Goal: Task Accomplishment & Management: Manage account settings

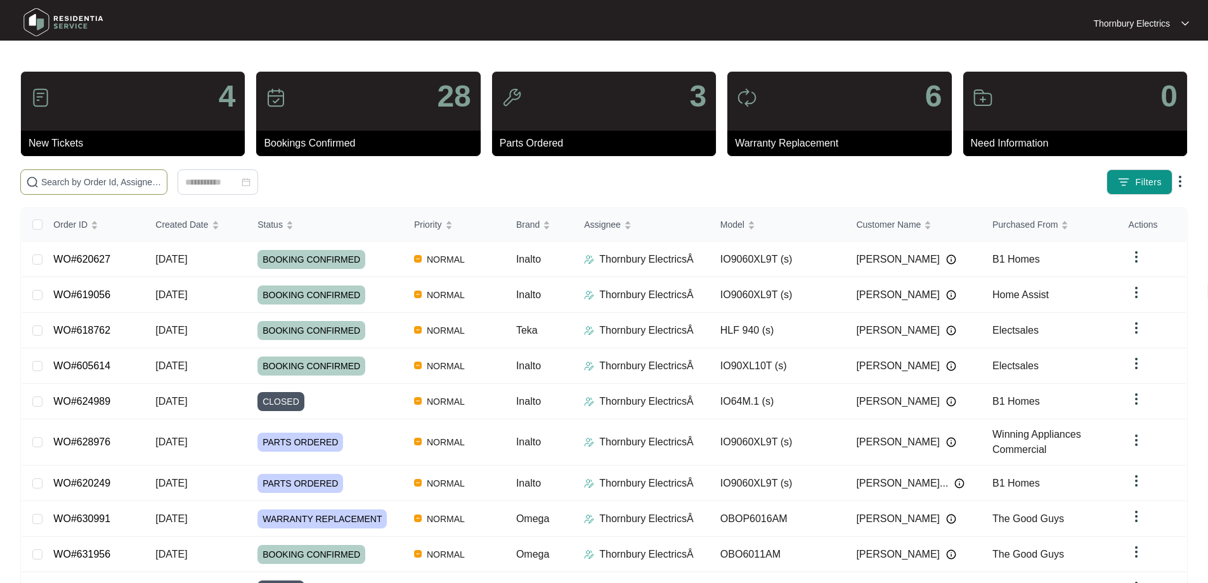
click at [142, 175] on input "text" at bounding box center [101, 182] width 121 height 14
type input "597730"
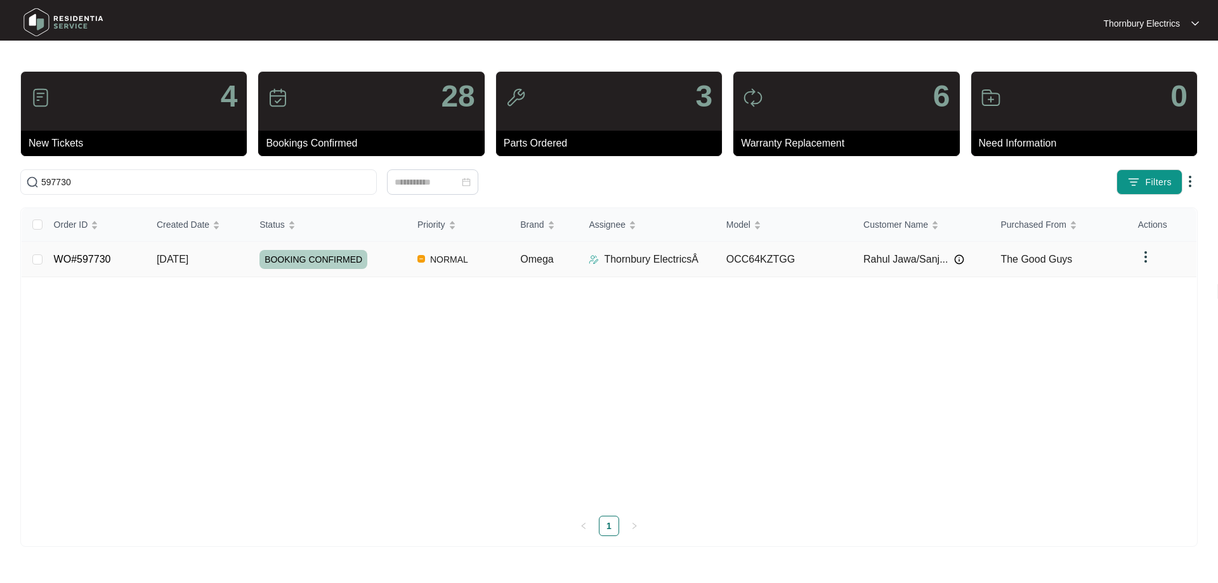
click at [382, 263] on div "BOOKING CONFIRMED" at bounding box center [333, 259] width 148 height 19
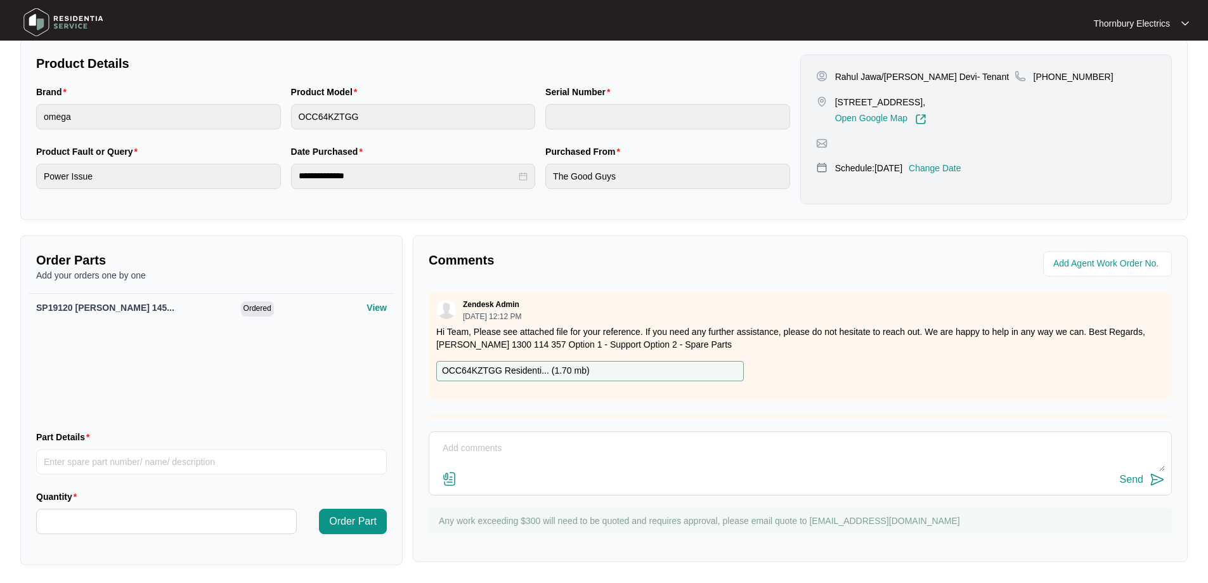
scroll to position [261, 0]
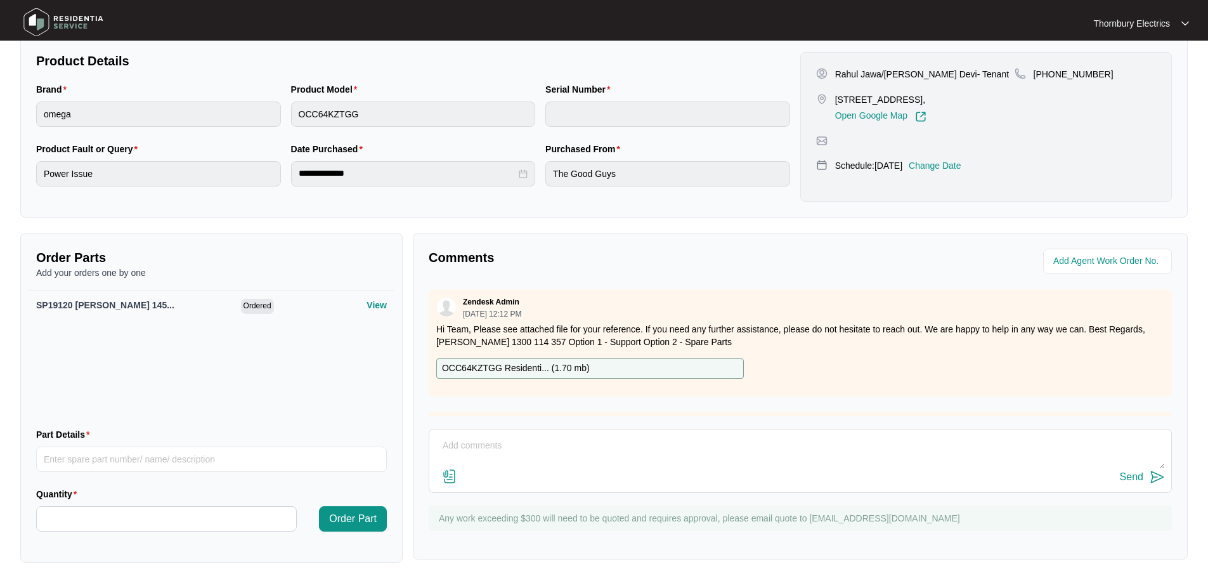
click at [494, 447] on textarea at bounding box center [800, 452] width 729 height 33
paste textarea "Good Morning, We attended this Warranty Job yesterday and the new cooktop sent …"
type textarea "Good Morning, We attended this Warranty Job yesterday and the new cooktop sent …"
click at [1139, 473] on div "Send" at bounding box center [1131, 476] width 23 height 11
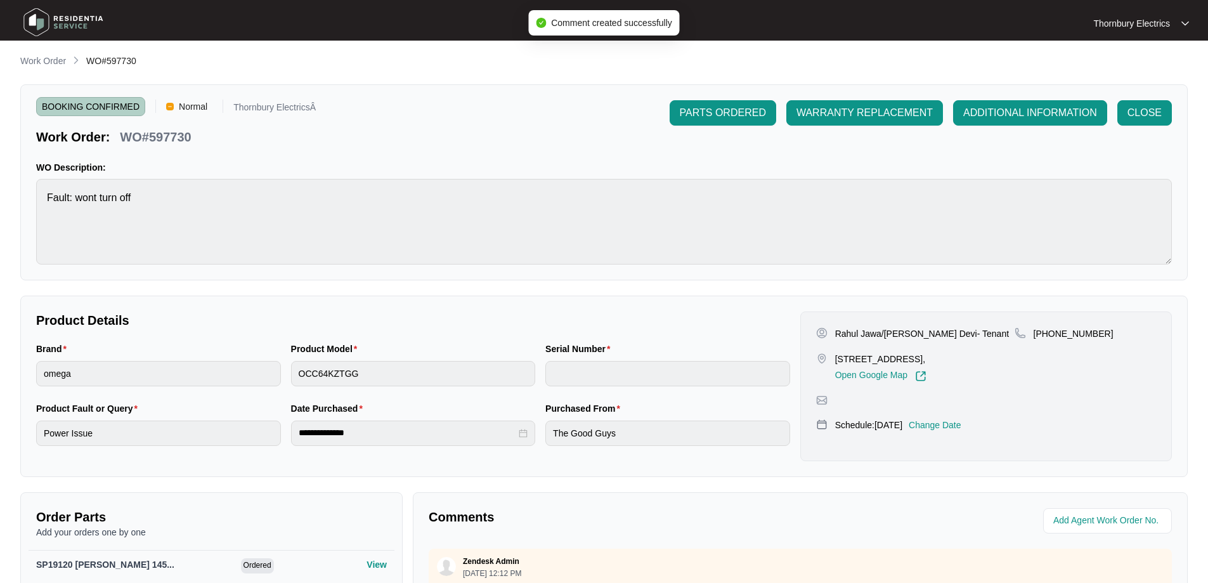
scroll to position [0, 0]
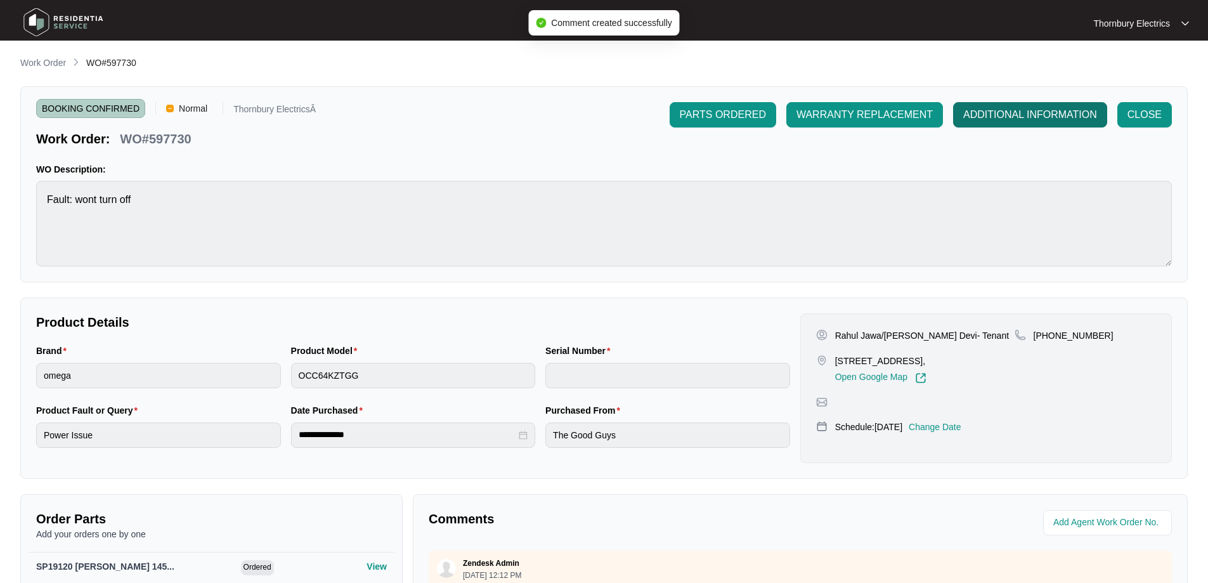
click at [1020, 121] on span "ADDITIONAL INFORMATION" at bounding box center [1030, 114] width 134 height 15
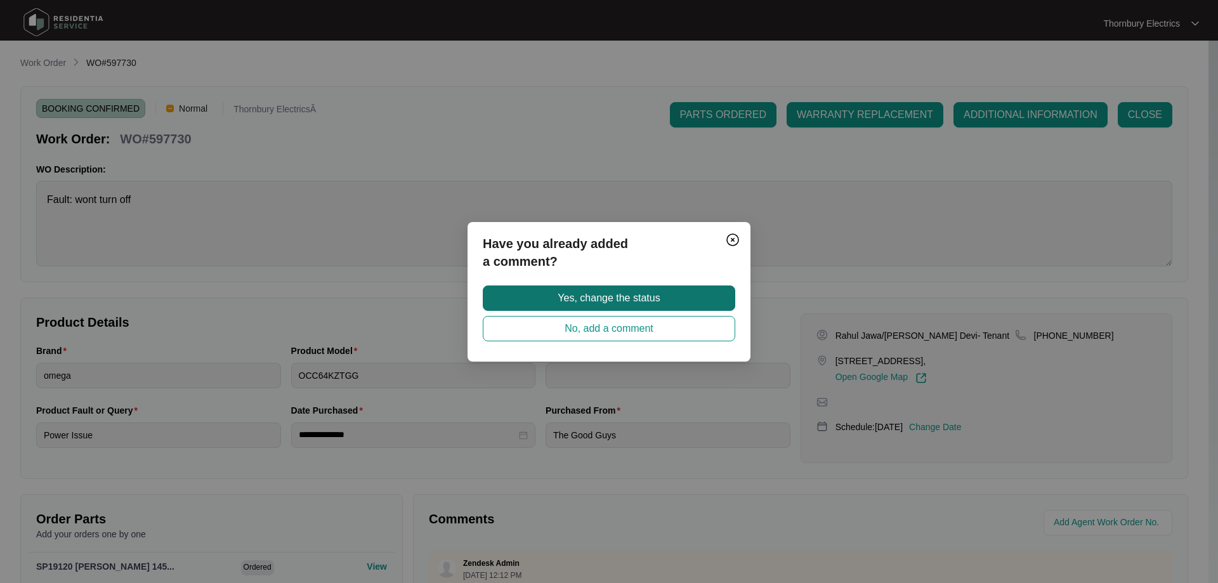
click at [629, 300] on span "Yes, change the status" at bounding box center [608, 297] width 102 height 15
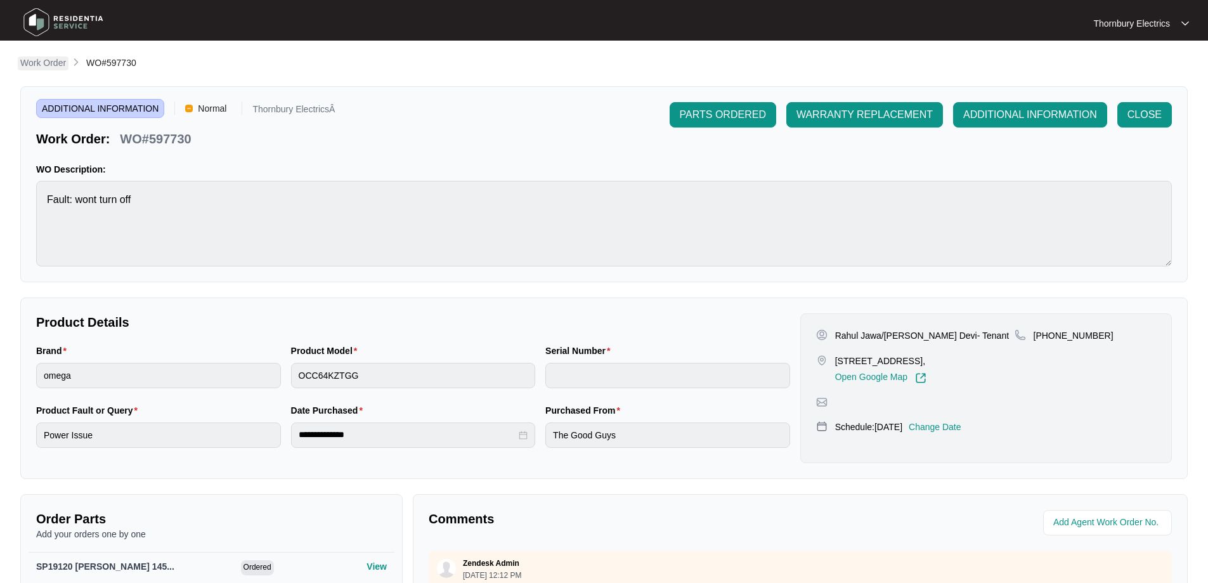
click at [33, 62] on p "Work Order" at bounding box center [43, 62] width 46 height 13
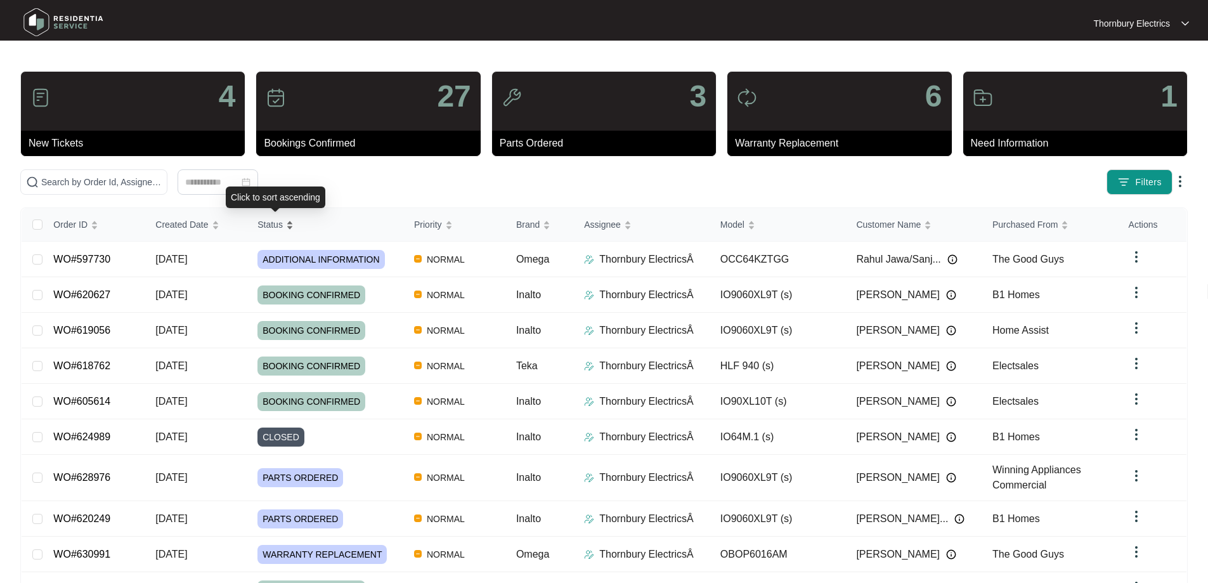
click at [280, 225] on span "Status" at bounding box center [269, 225] width 25 height 14
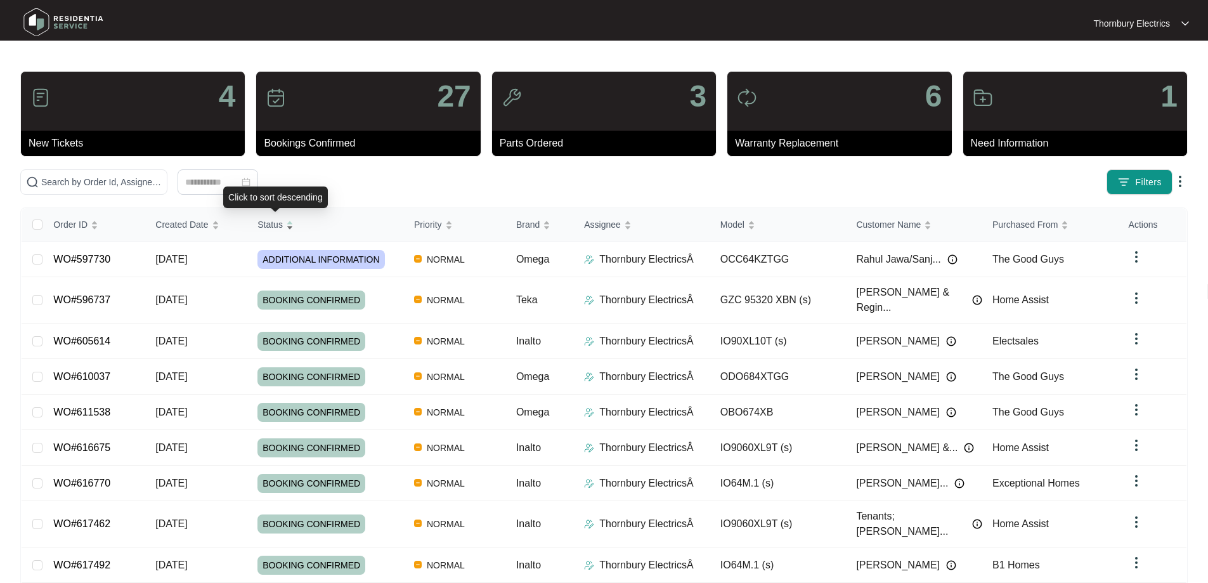
click at [275, 226] on span "Status" at bounding box center [269, 225] width 25 height 14
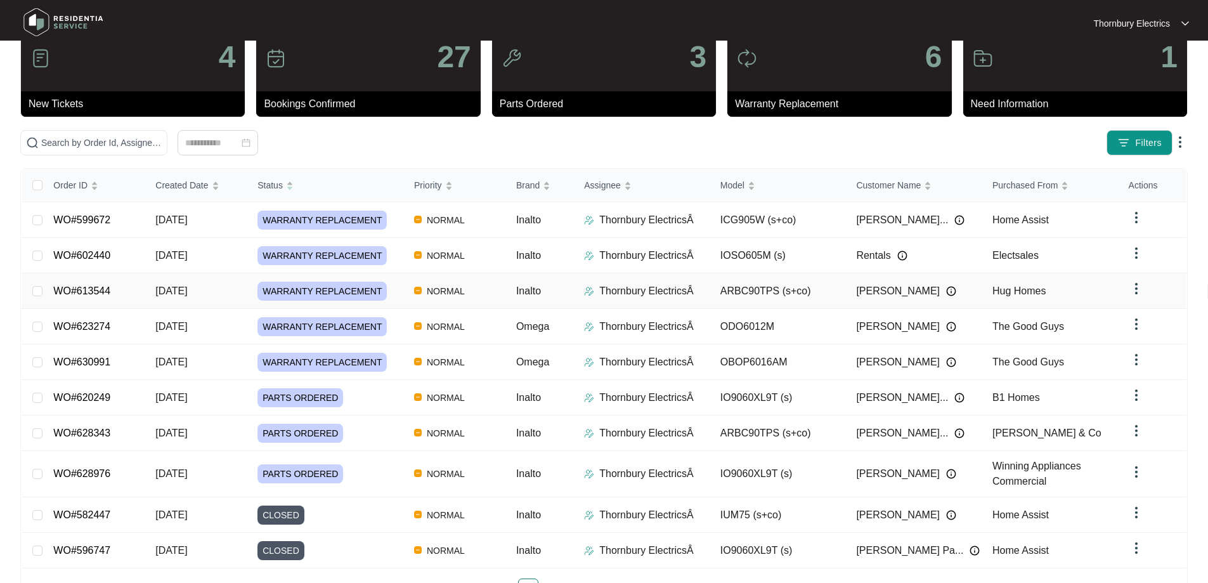
scroll to position [81, 0]
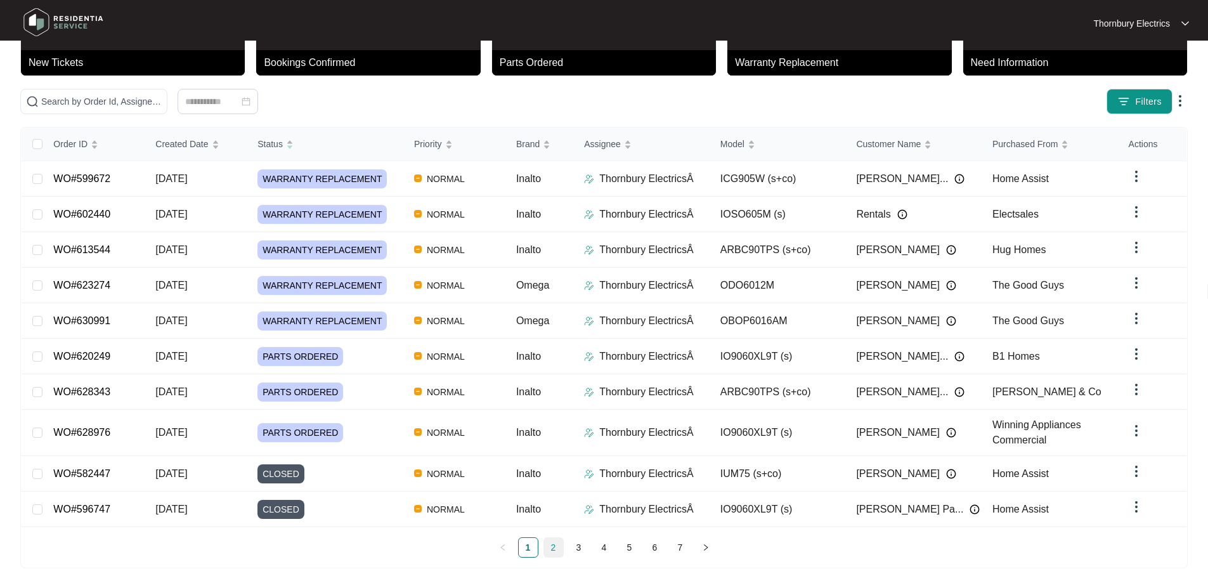
click at [557, 542] on link "2" at bounding box center [553, 547] width 19 height 19
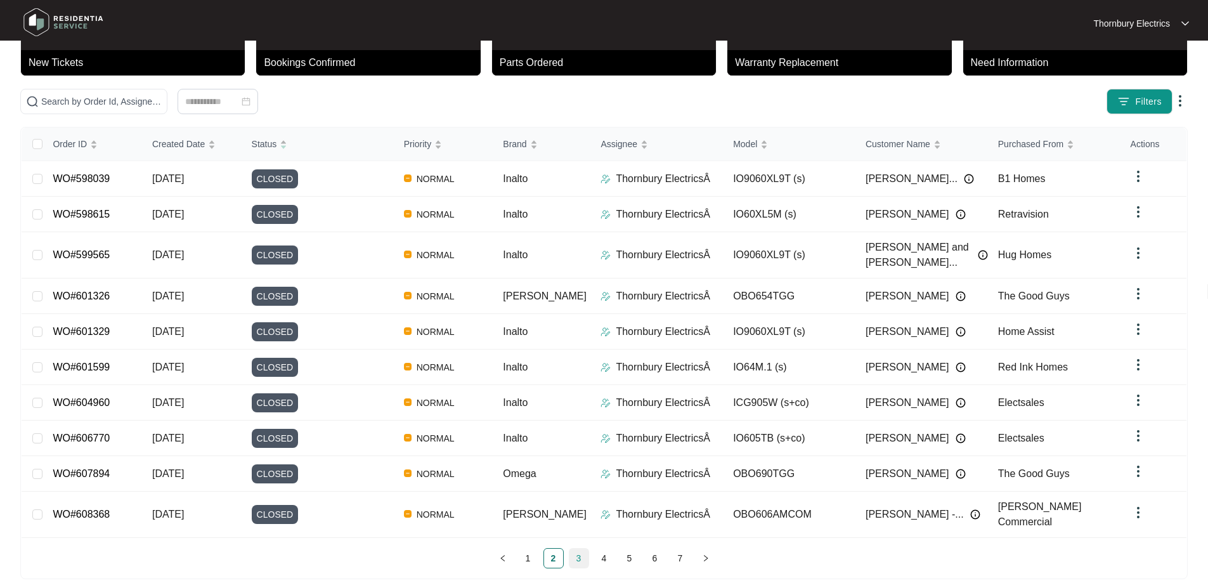
click at [582, 549] on link "3" at bounding box center [579, 558] width 19 height 19
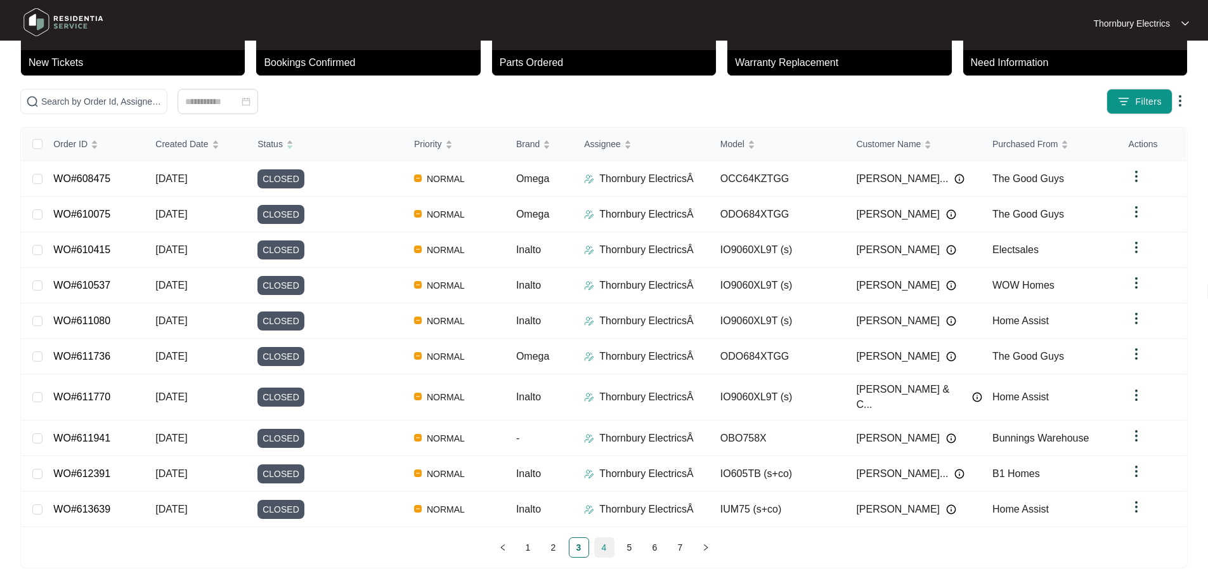
scroll to position [69, 0]
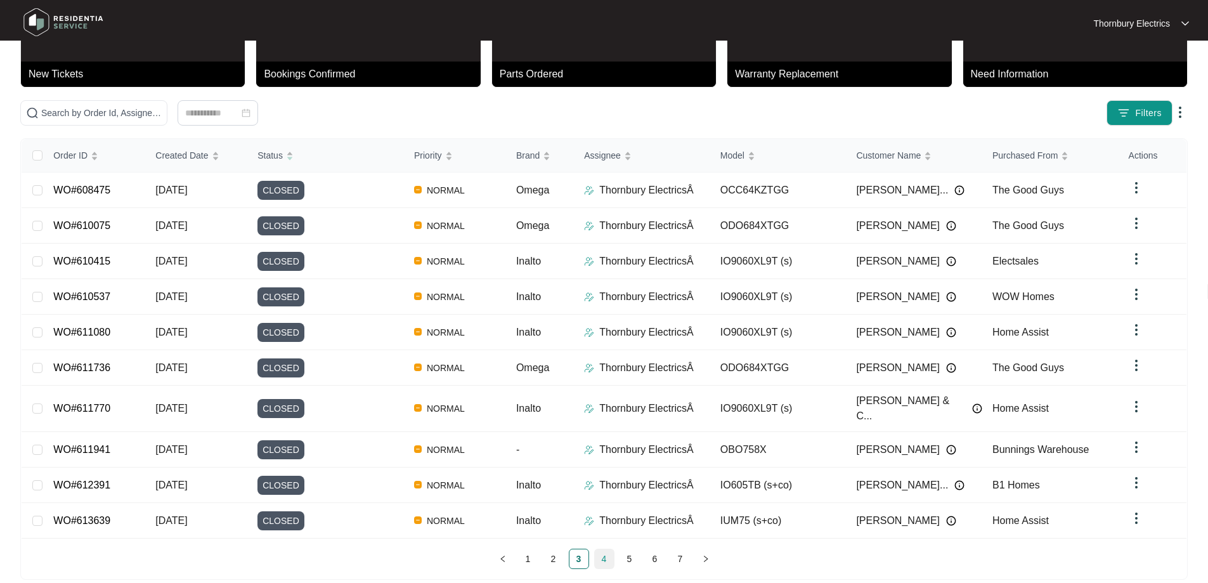
click at [606, 549] on link "4" at bounding box center [604, 558] width 19 height 19
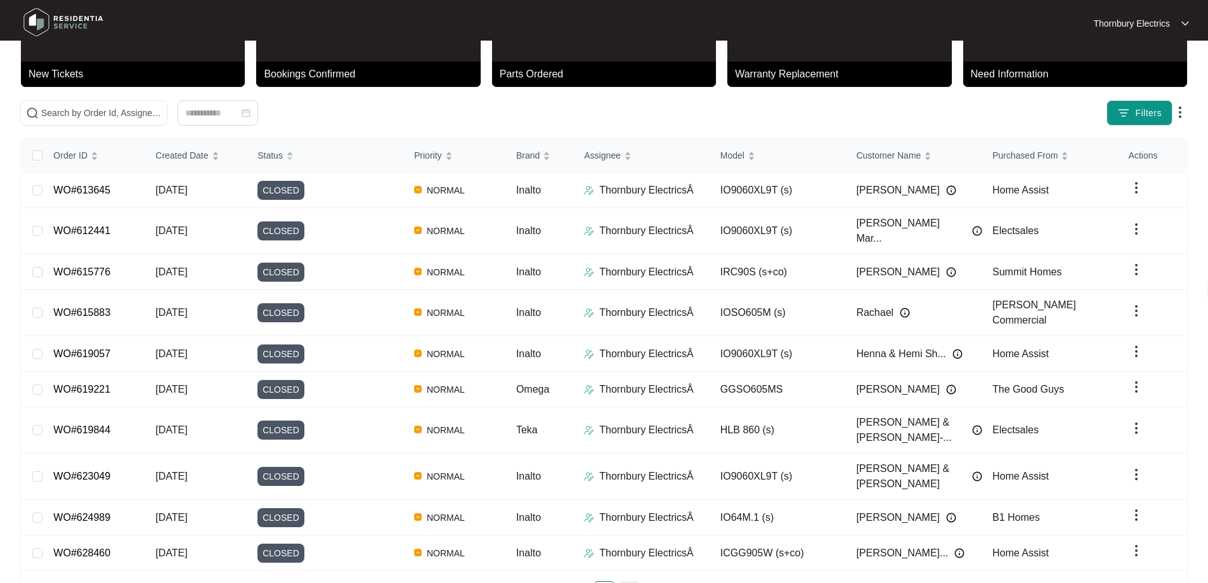
click at [634, 582] on link "5" at bounding box center [629, 591] width 19 height 19
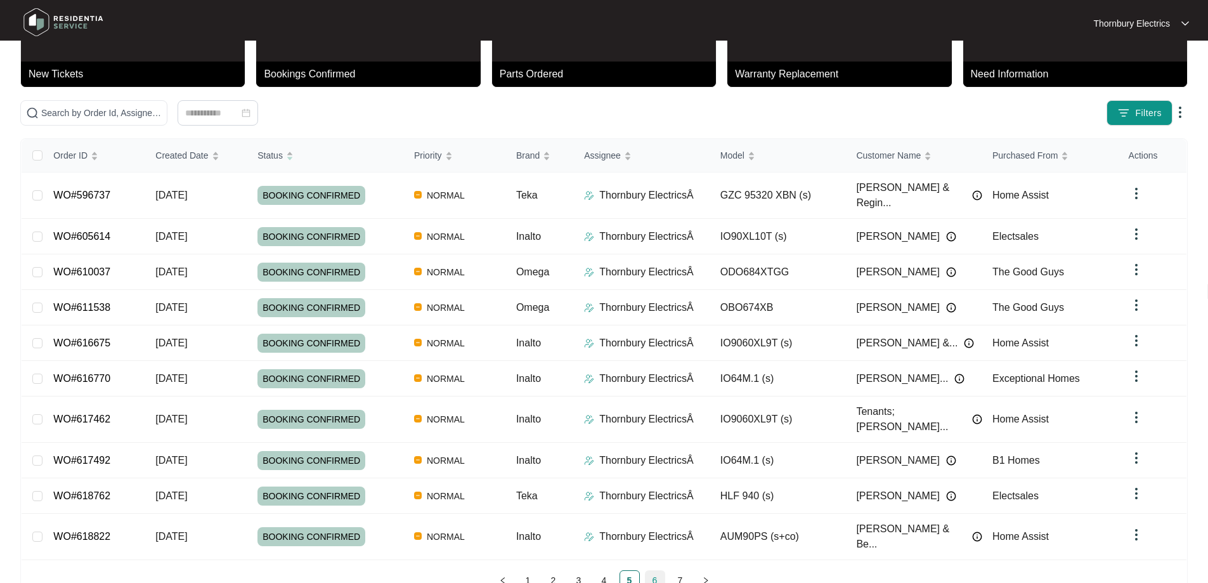
click at [653, 571] on link "6" at bounding box center [655, 580] width 19 height 19
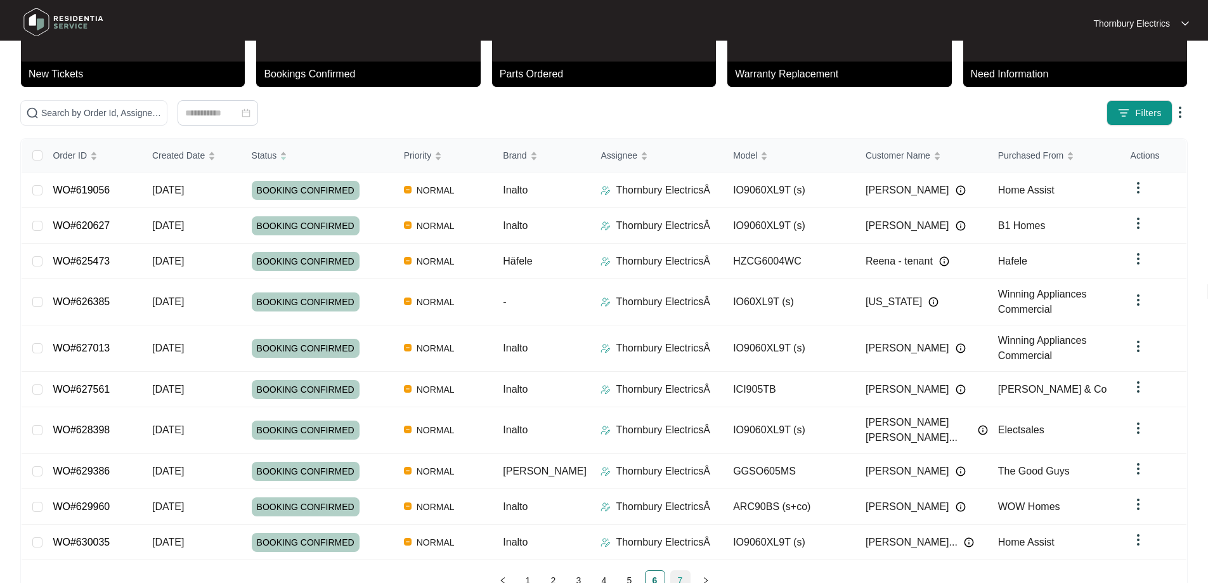
click at [682, 571] on link "7" at bounding box center [680, 580] width 19 height 19
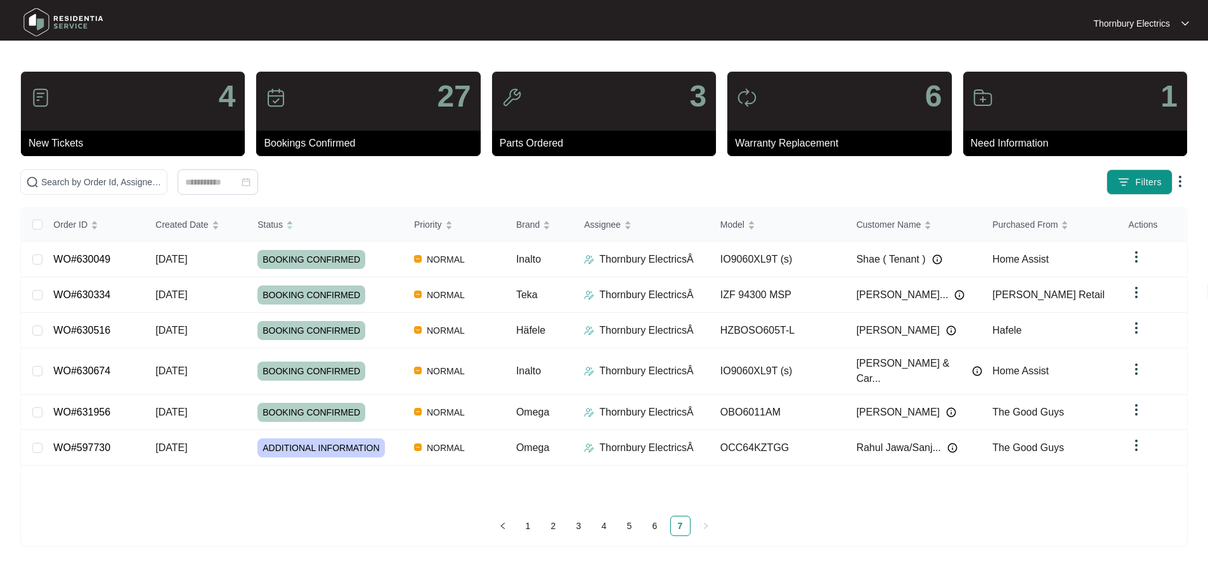
scroll to position [0, 0]
click at [139, 185] on input "text" at bounding box center [206, 182] width 330 height 14
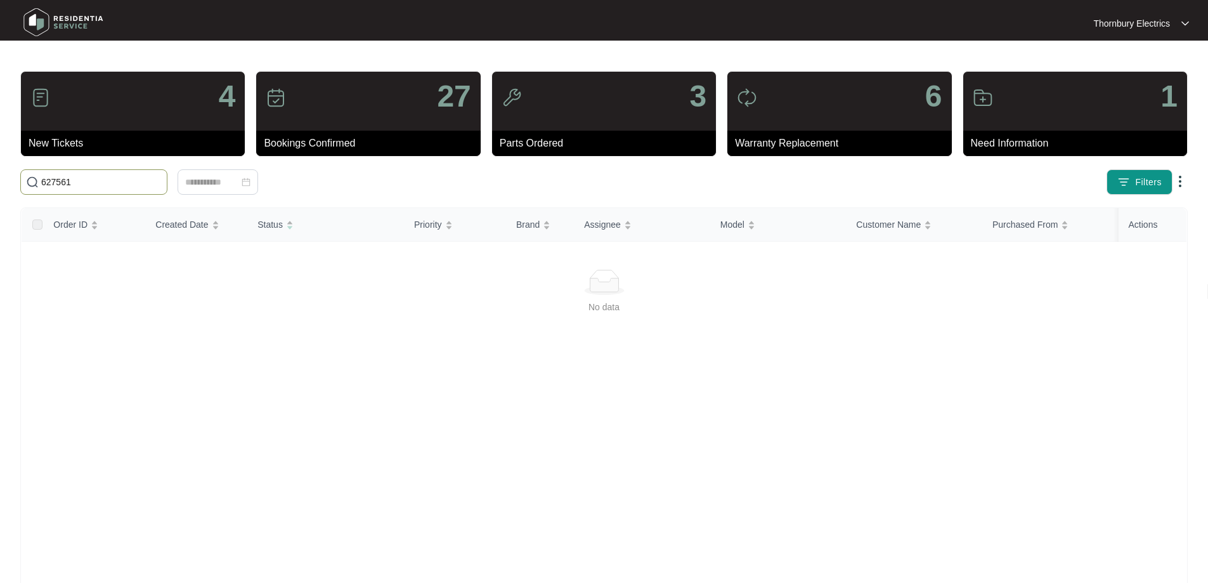
drag, startPoint x: 122, startPoint y: 178, endPoint x: 0, endPoint y: 178, distance: 122.4
click at [0, 178] on main "4 New Tickets 27 Bookings Confirmed 3 Parts Ordered 6 Warranty Replacement 1 Ne…" at bounding box center [604, 318] width 1208 height 637
type input "627561"
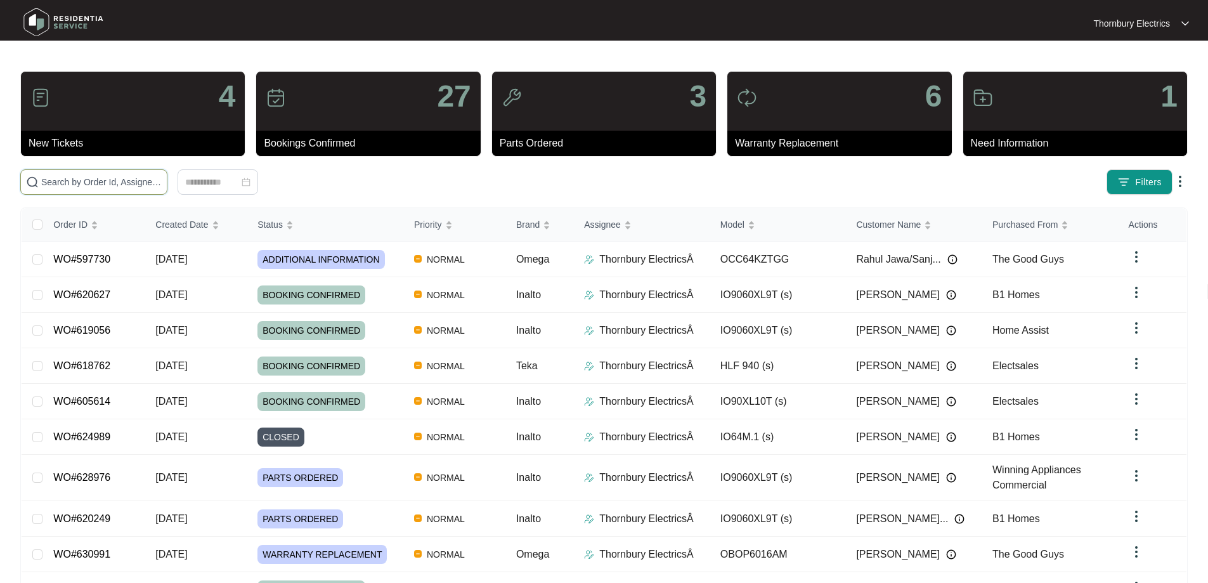
click at [162, 185] on input "text" at bounding box center [101, 182] width 121 height 14
type input "627561"
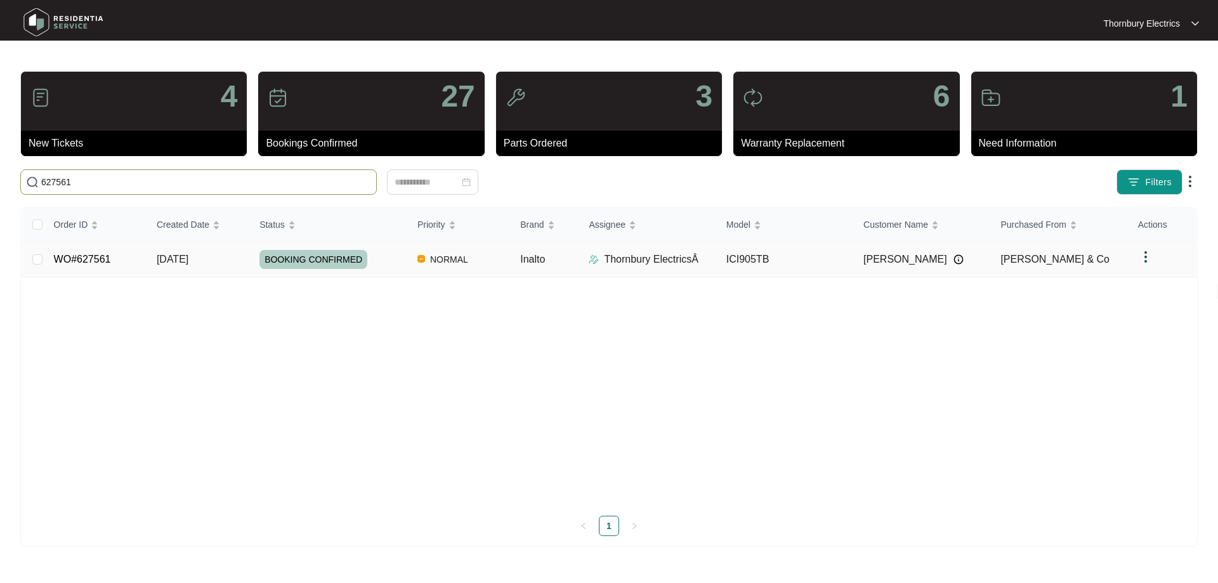
click at [382, 259] on div "BOOKING CONFIRMED" at bounding box center [333, 259] width 148 height 19
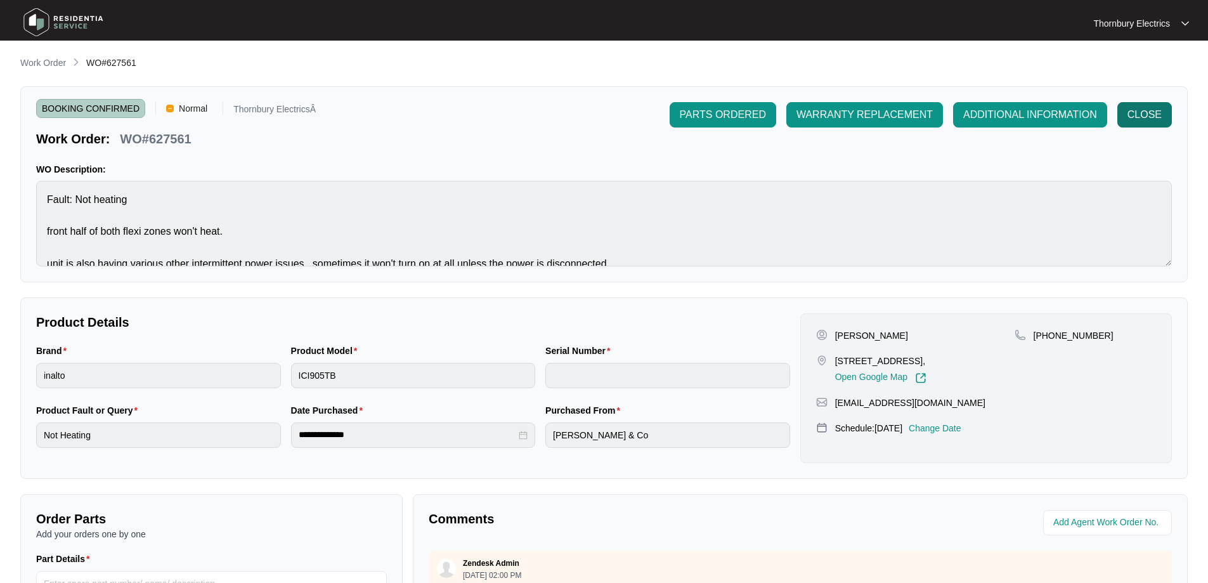
click at [1143, 121] on span "CLOSE" at bounding box center [1145, 114] width 34 height 15
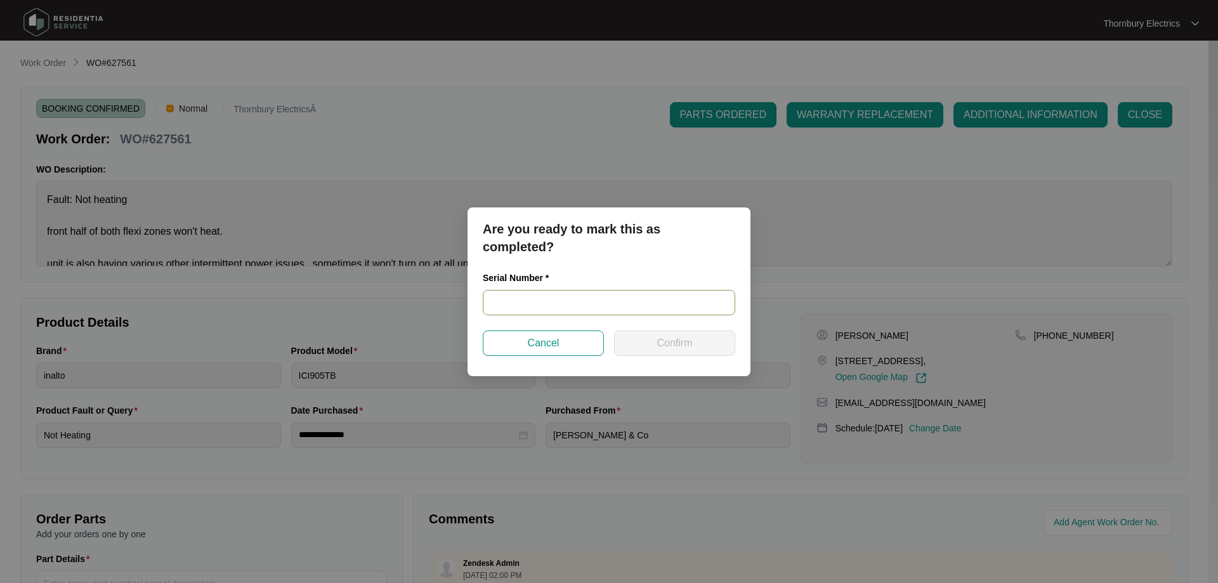
click at [563, 308] on input "text" at bounding box center [609, 302] width 252 height 25
type input "NA"
click at [665, 342] on span "Confirm" at bounding box center [674, 343] width 36 height 15
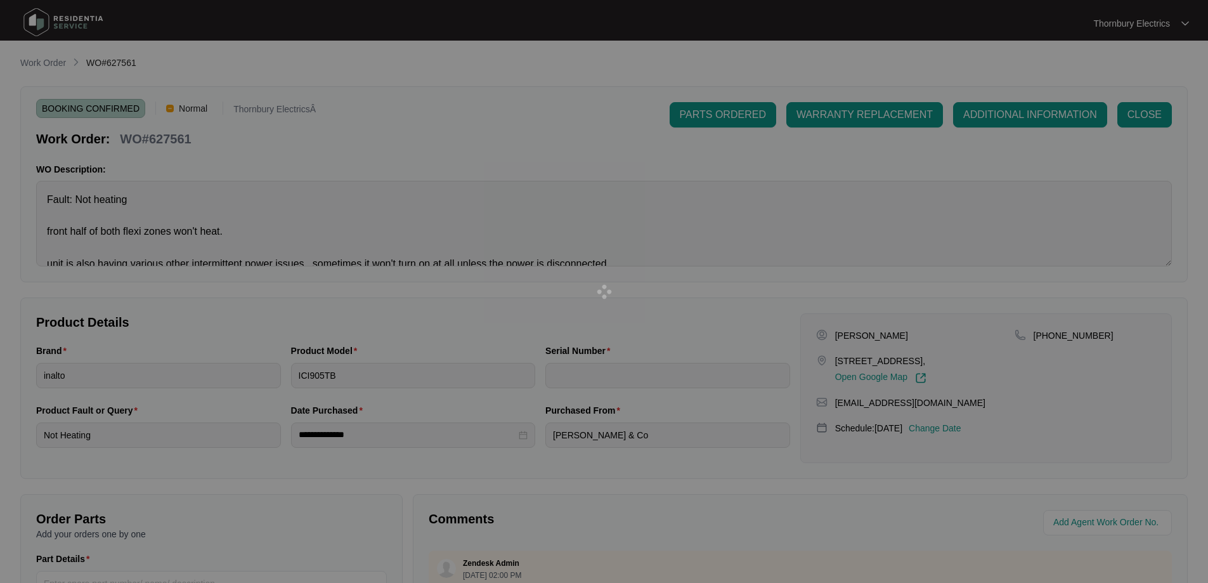
type input "NA"
